Goal: Task Accomplishment & Management: Complete application form

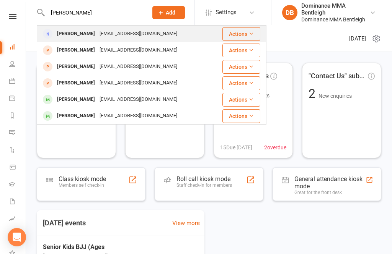
type input "[PERSON_NAME]"
click at [131, 39] on div "[EMAIL_ADDRESS][DOMAIN_NAME]" at bounding box center [138, 33] width 82 height 11
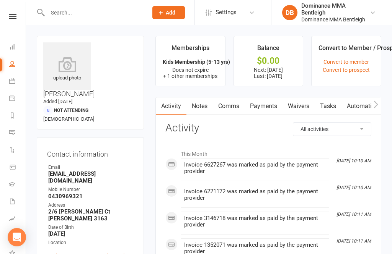
click at [301, 105] on link "Waivers" at bounding box center [298, 107] width 32 height 18
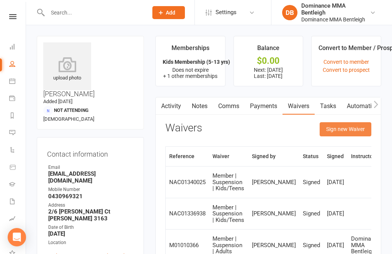
click at [345, 133] on button "Sign new Waiver" at bounding box center [345, 129] width 52 height 14
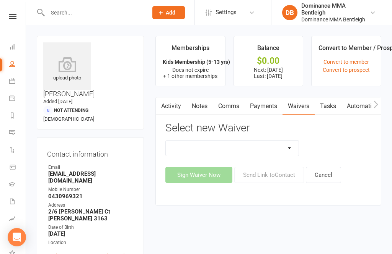
click at [287, 150] on select "Member | Cancellation | Adults Member | Cancellation | Kids/Teens Member | Inju…" at bounding box center [232, 148] width 133 height 15
select select "7800"
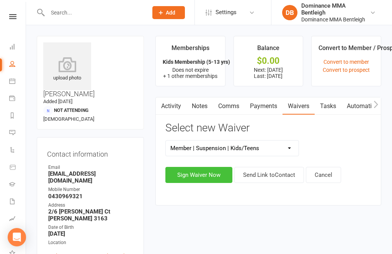
click at [225, 176] on button "Sign Waiver Now" at bounding box center [198, 175] width 67 height 16
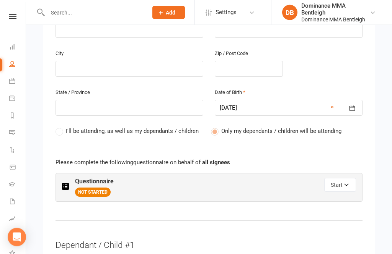
scroll to position [303, 0]
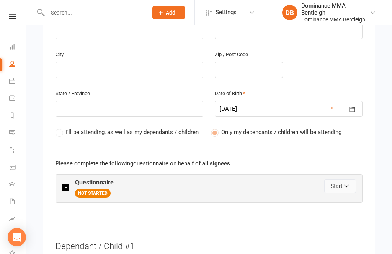
click at [337, 179] on button "Start" at bounding box center [340, 186] width 32 height 14
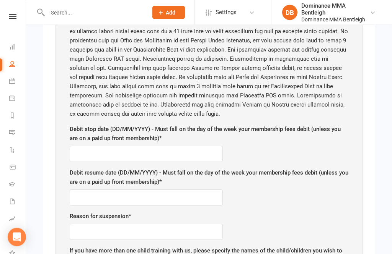
scroll to position [489, 0]
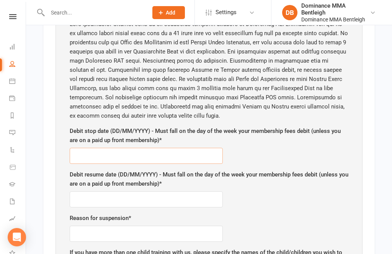
click at [85, 148] on input "text" at bounding box center [146, 156] width 153 height 16
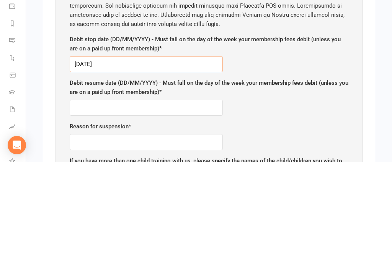
type input "[DATE]"
click at [85, 192] on input "text" at bounding box center [146, 200] width 153 height 16
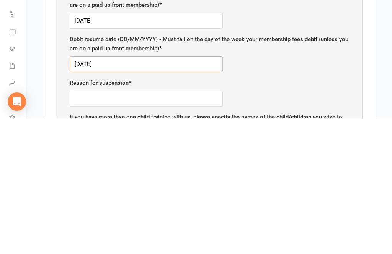
type input "[DATE]"
click at [86, 226] on input "text" at bounding box center [146, 234] width 153 height 16
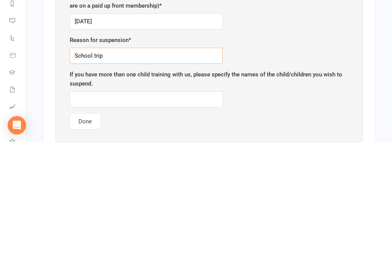
scroll to position [556, 0]
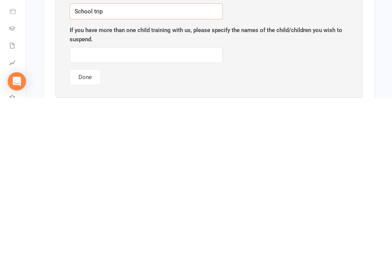
type input "School trip"
click at [88, 203] on input "text" at bounding box center [146, 211] width 153 height 16
type input "[PERSON_NAME]"
click at [84, 225] on button "Done" at bounding box center [85, 233] width 31 height 16
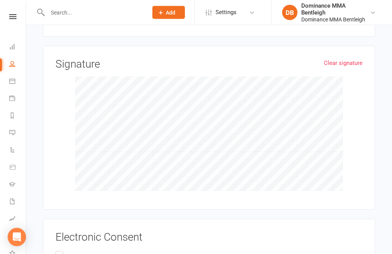
scroll to position [1017, 0]
click at [59, 250] on input "All suspension requests are actioned at the discretion of Dominance MMA. I ackn…" at bounding box center [57, 250] width 5 height 0
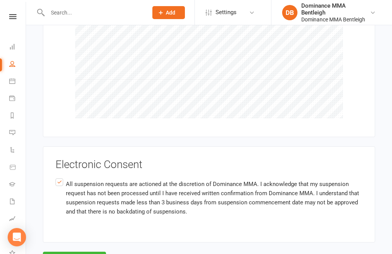
scroll to position [1102, 0]
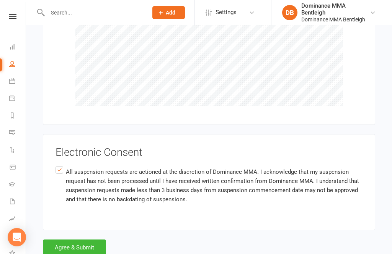
click at [91, 240] on button "Agree & Submit" at bounding box center [74, 248] width 63 height 16
